Goal: Browse casually: Explore the website without a specific task or goal

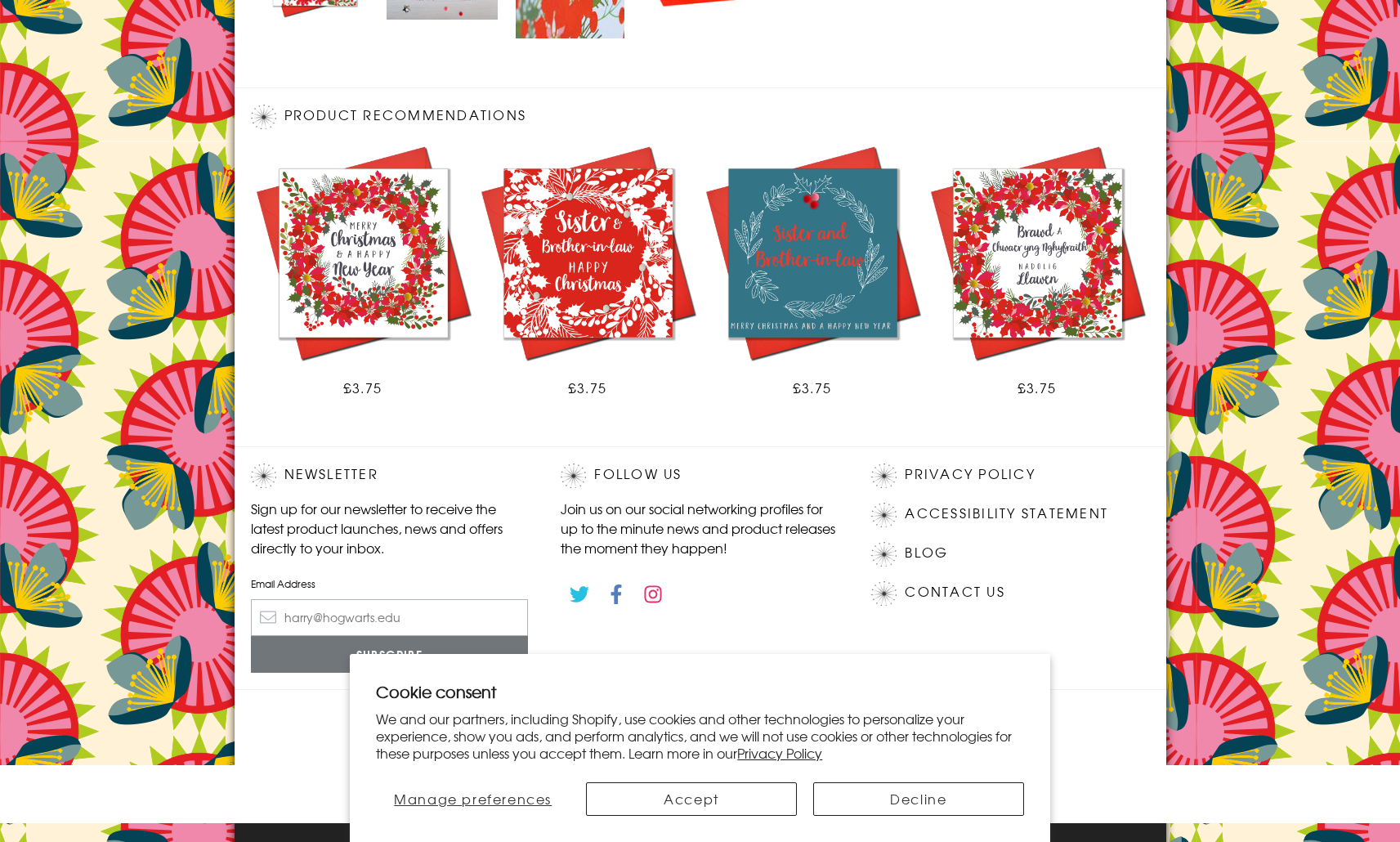
scroll to position [864, 0]
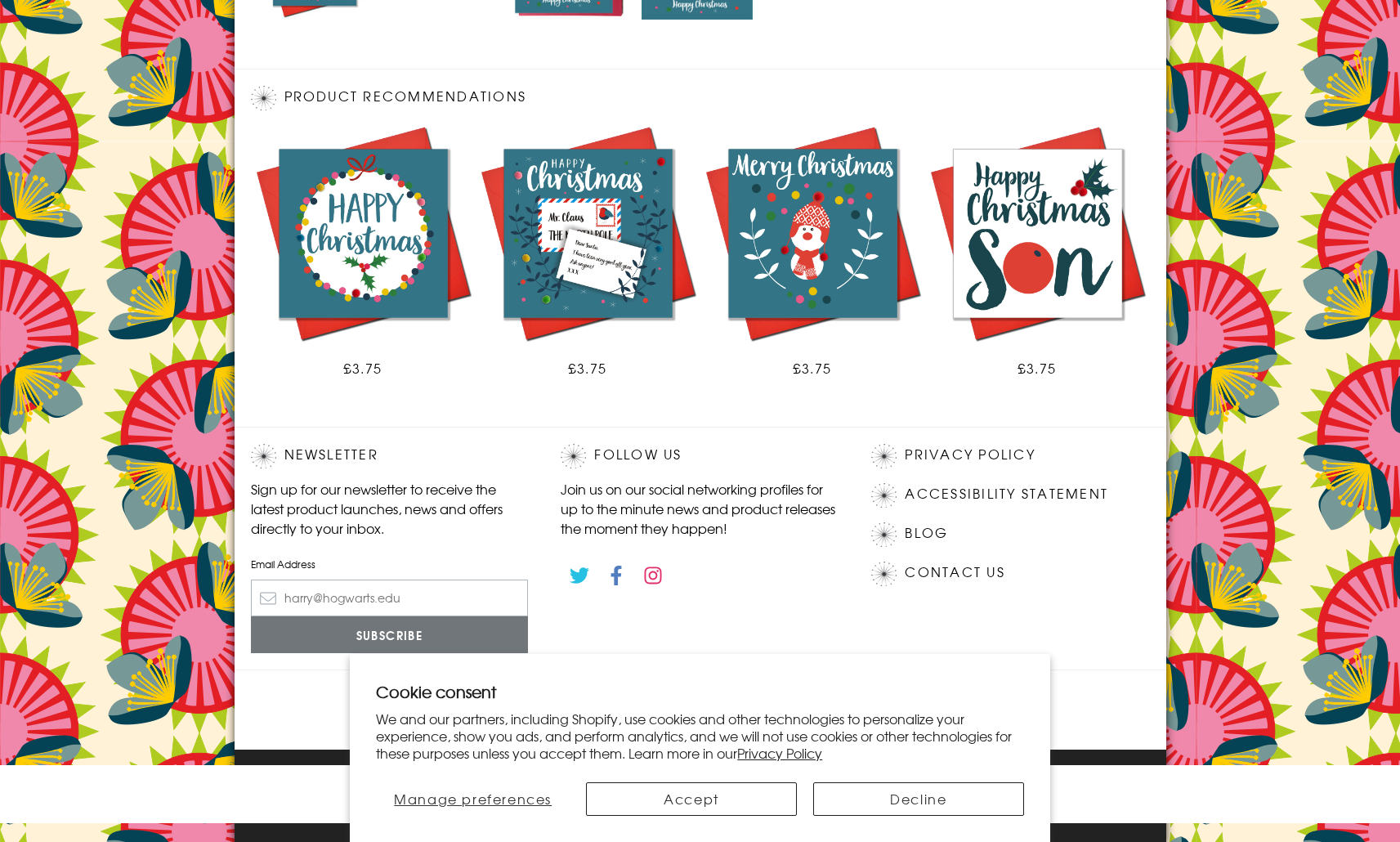
scroll to position [844, 0]
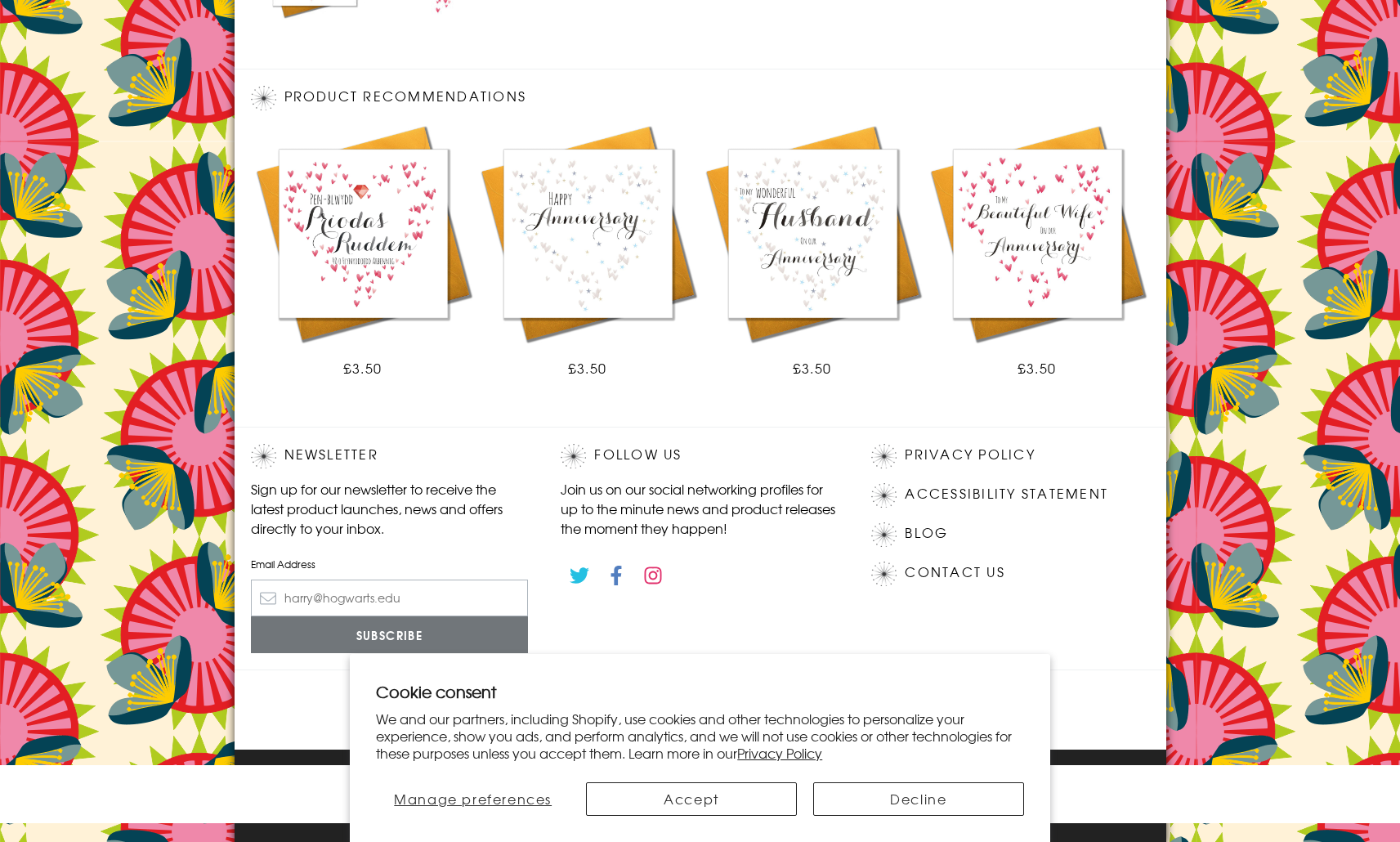
scroll to position [844, 0]
